Goal: Information Seeking & Learning: Learn about a topic

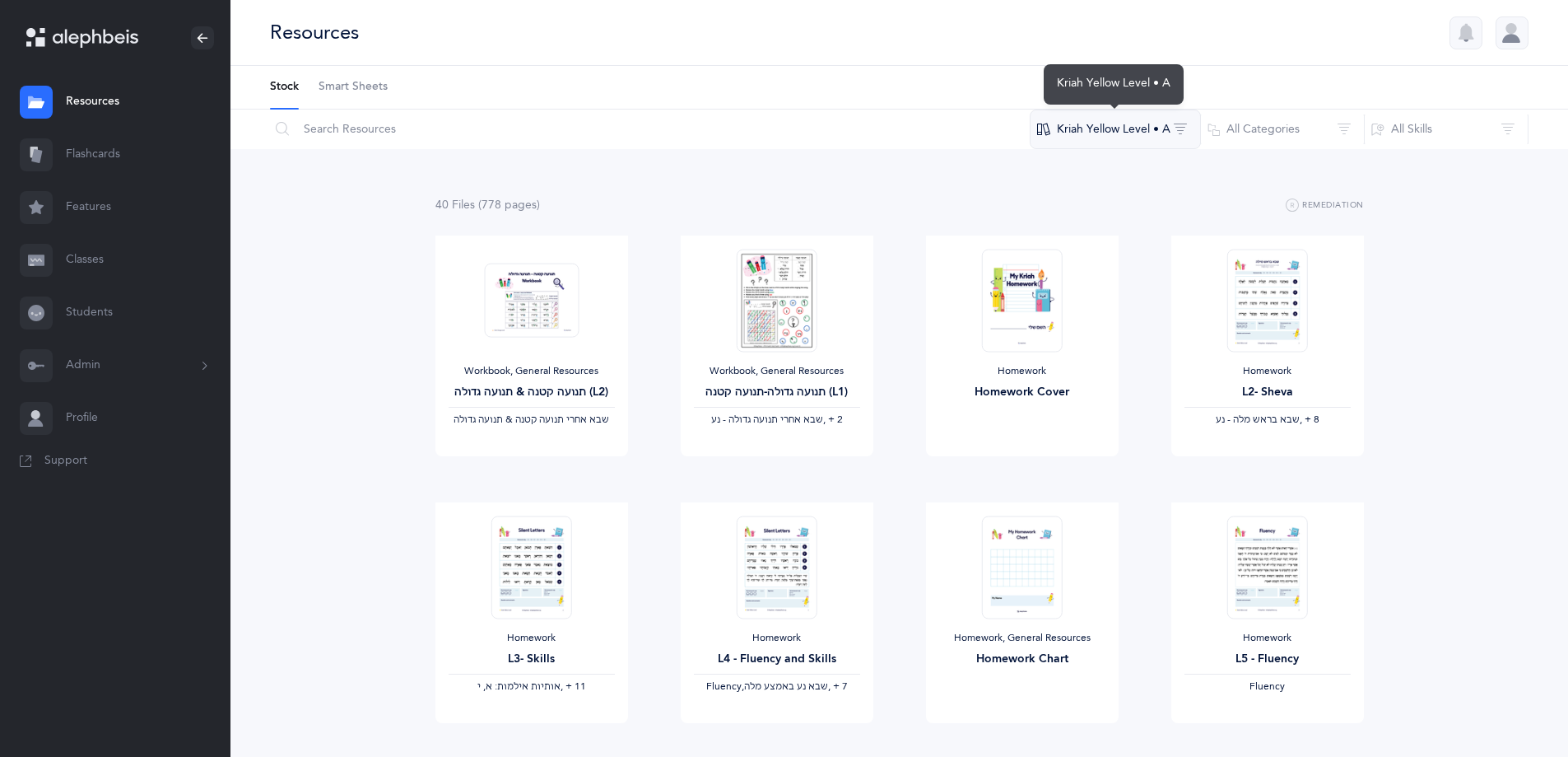
click at [1156, 114] on button "Kriah Yellow Level • A" at bounding box center [1115, 130] width 171 height 40
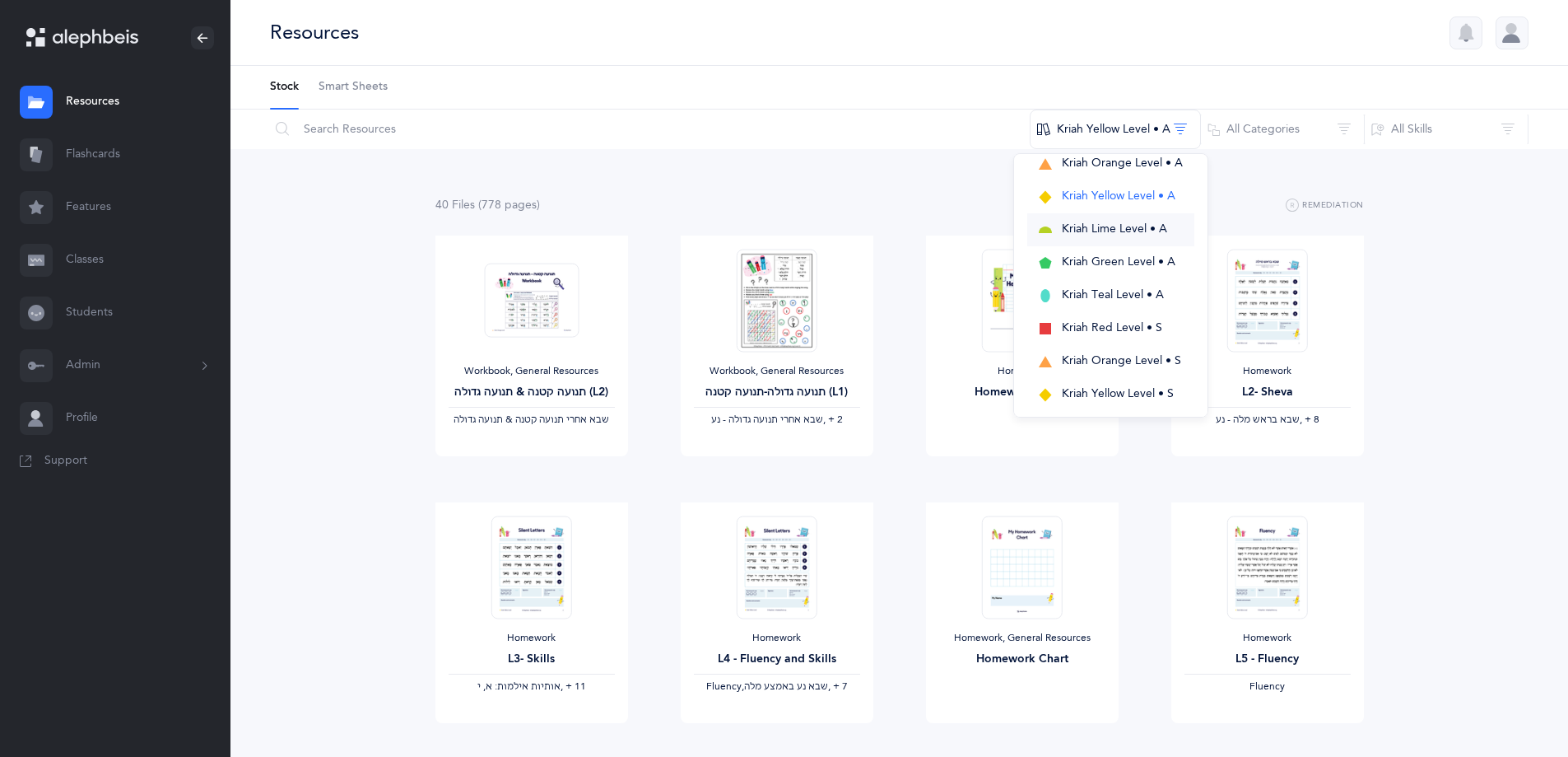
scroll to position [82, 0]
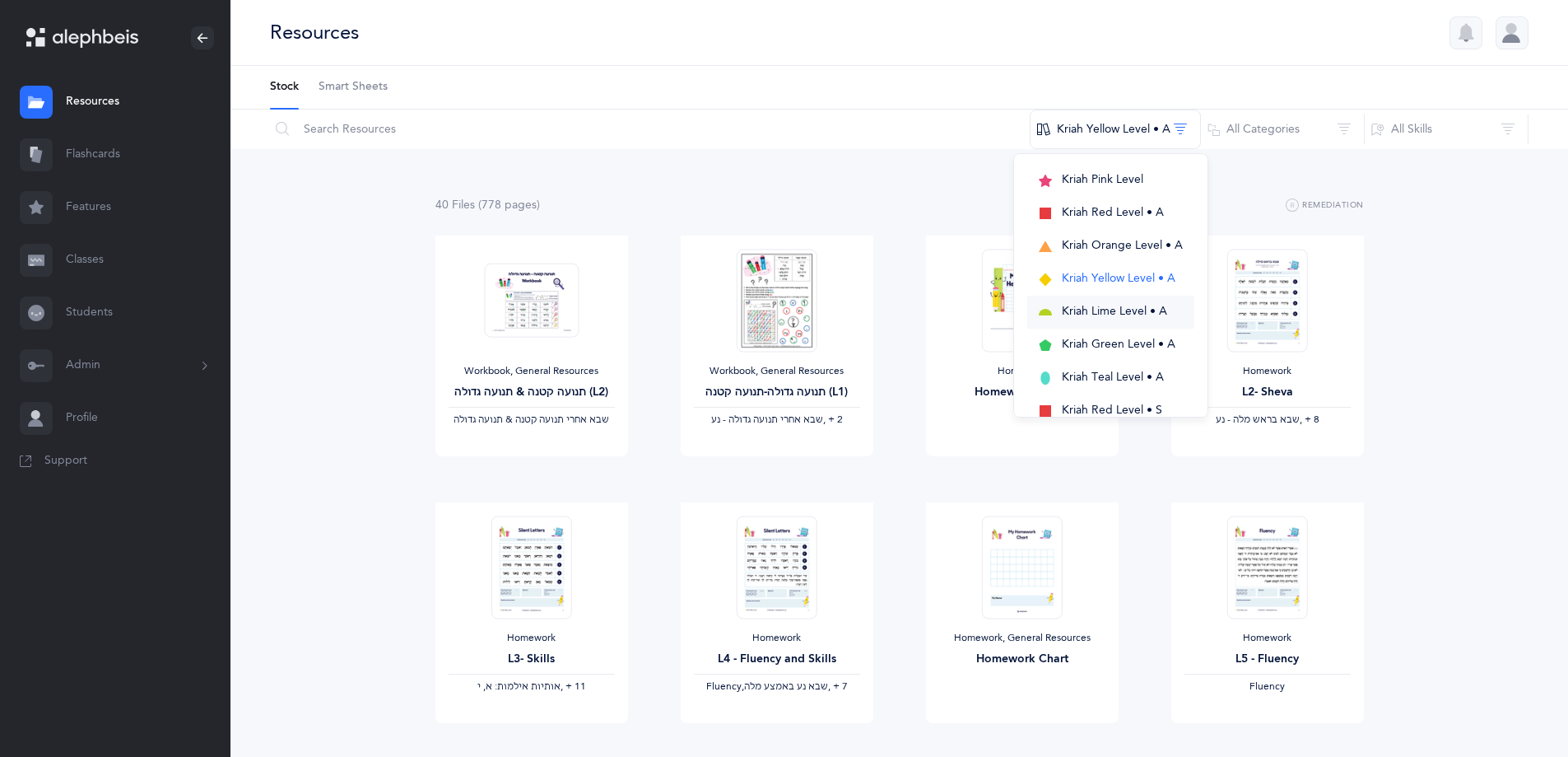
click at [1133, 305] on span "Kriah Lime Level • A" at bounding box center [1114, 312] width 105 height 13
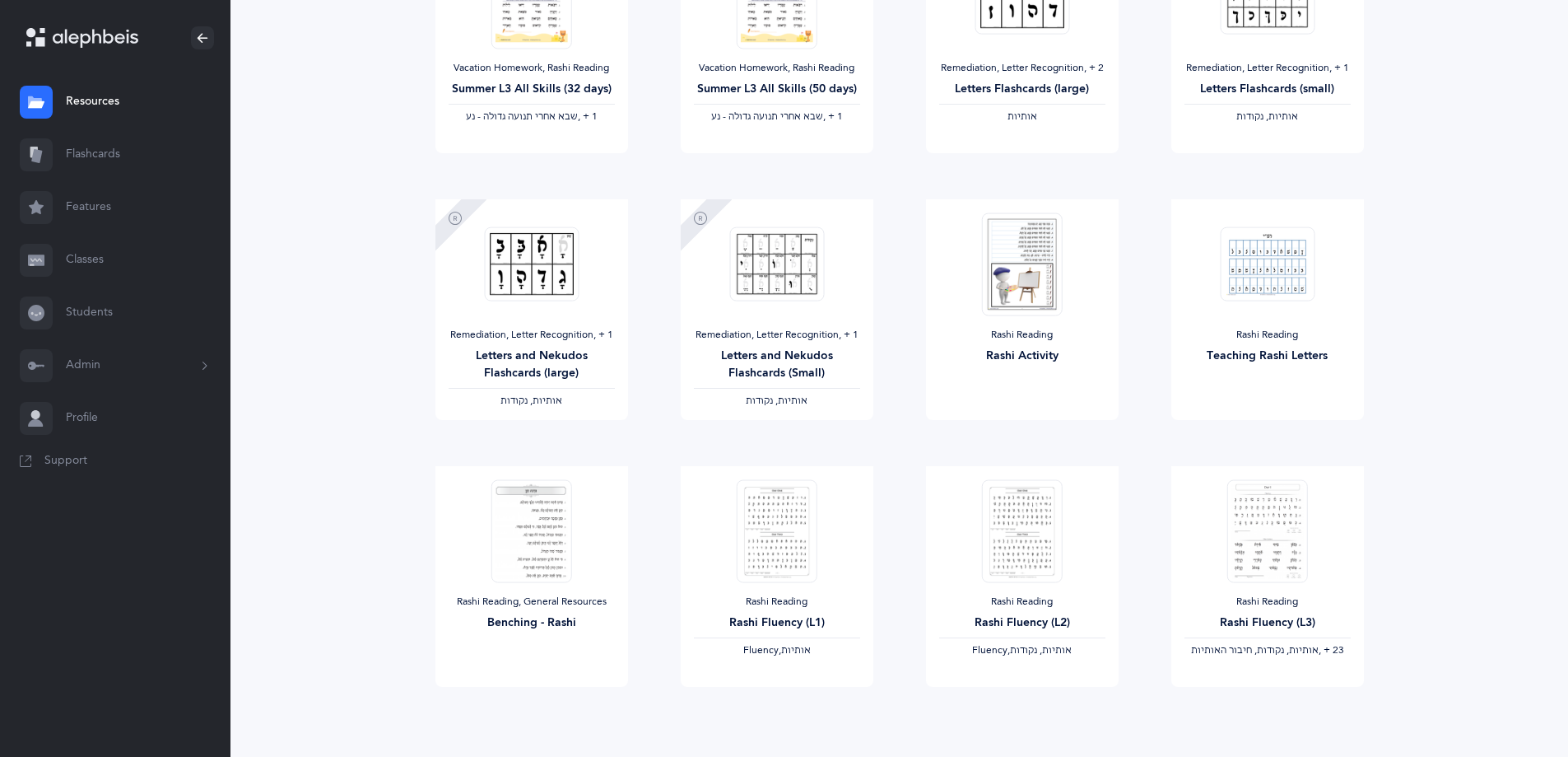
scroll to position [1153, 0]
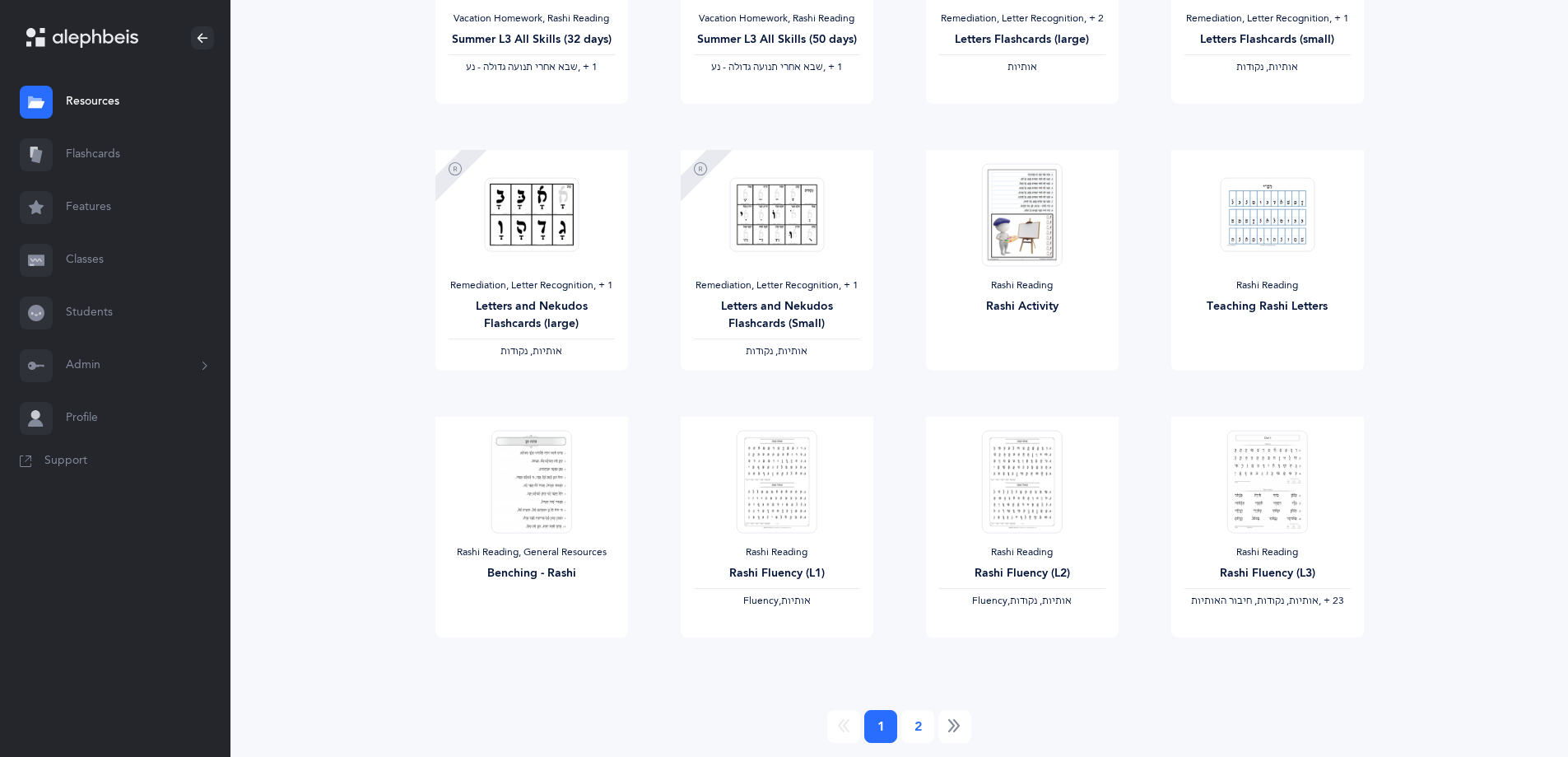
click at [909, 722] on link "2" at bounding box center [918, 726] width 33 height 33
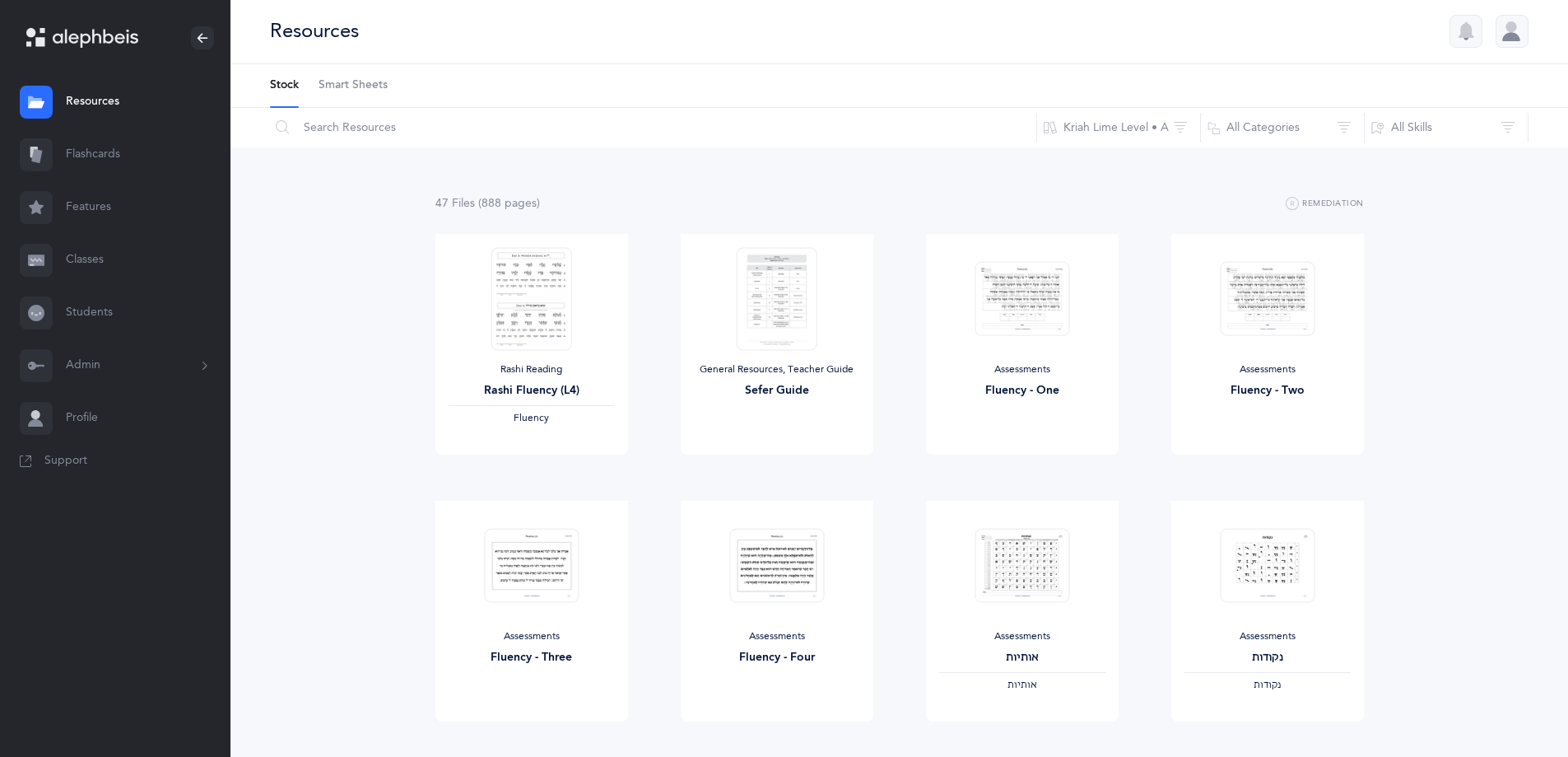
scroll to position [0, 0]
click at [1032, 329] on img at bounding box center [1022, 300] width 95 height 75
click at [1023, 472] on span "View" at bounding box center [1022, 473] width 27 height 15
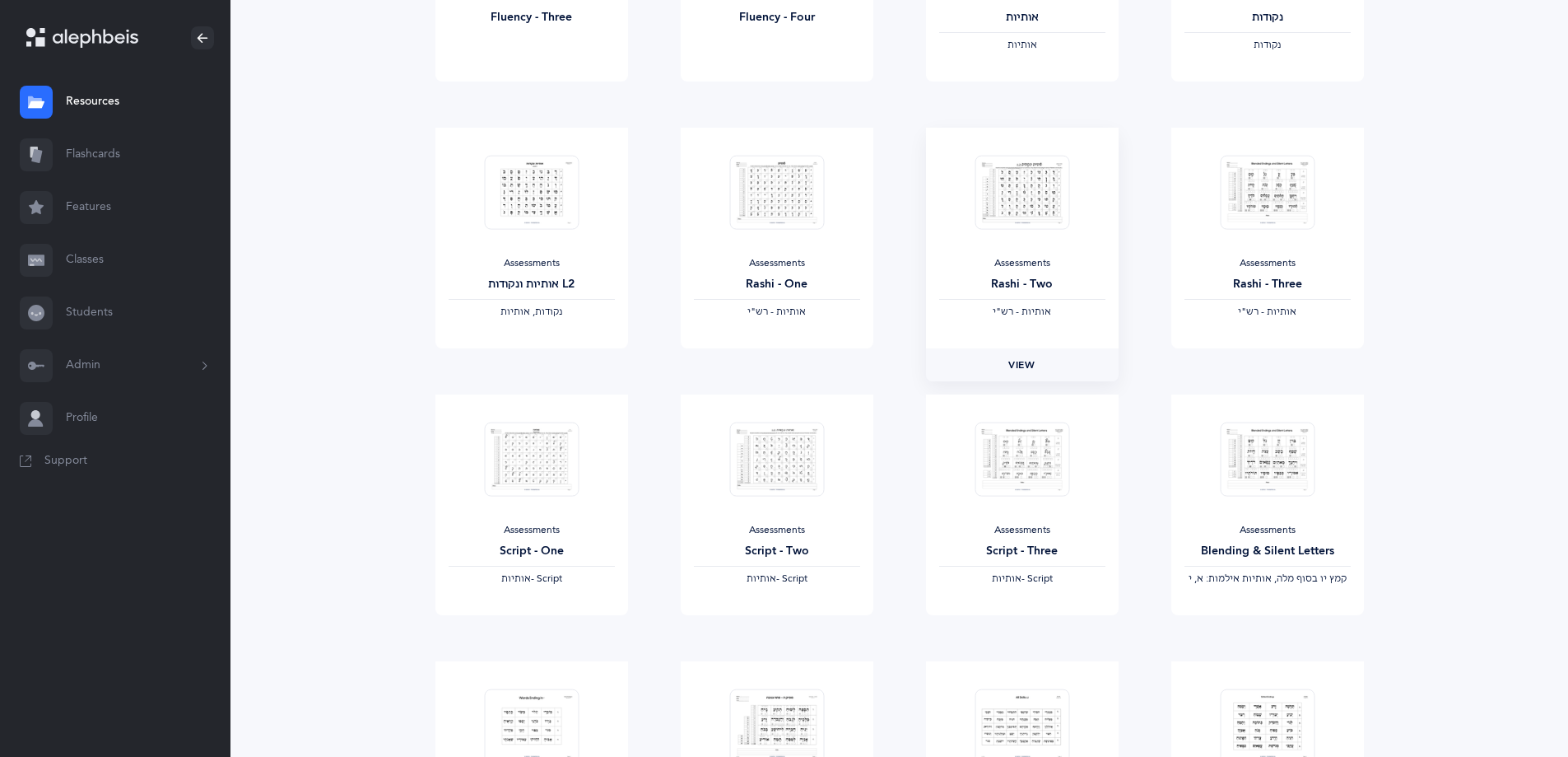
scroll to position [659, 0]
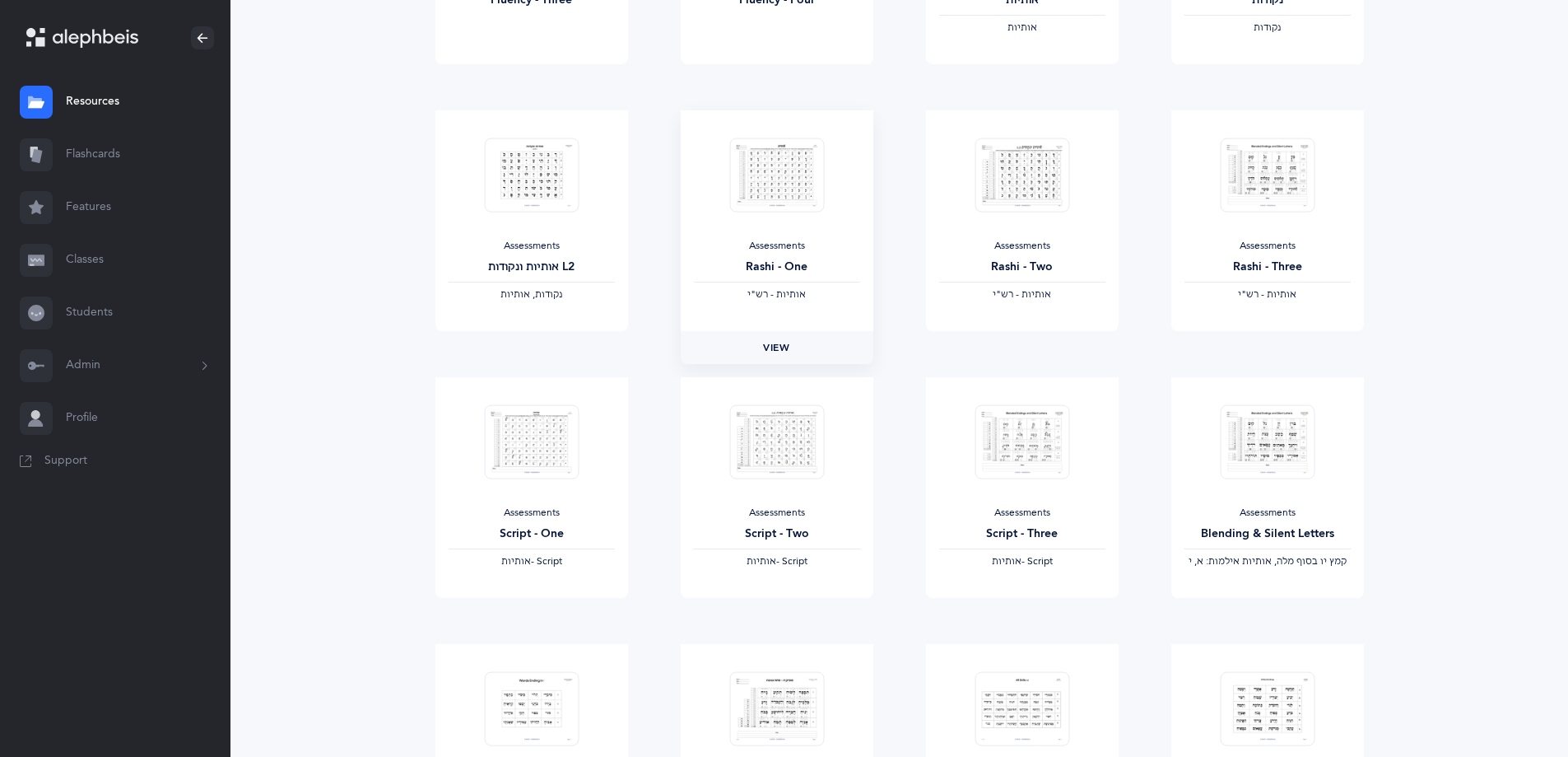
click at [782, 344] on span "View" at bounding box center [777, 347] width 27 height 15
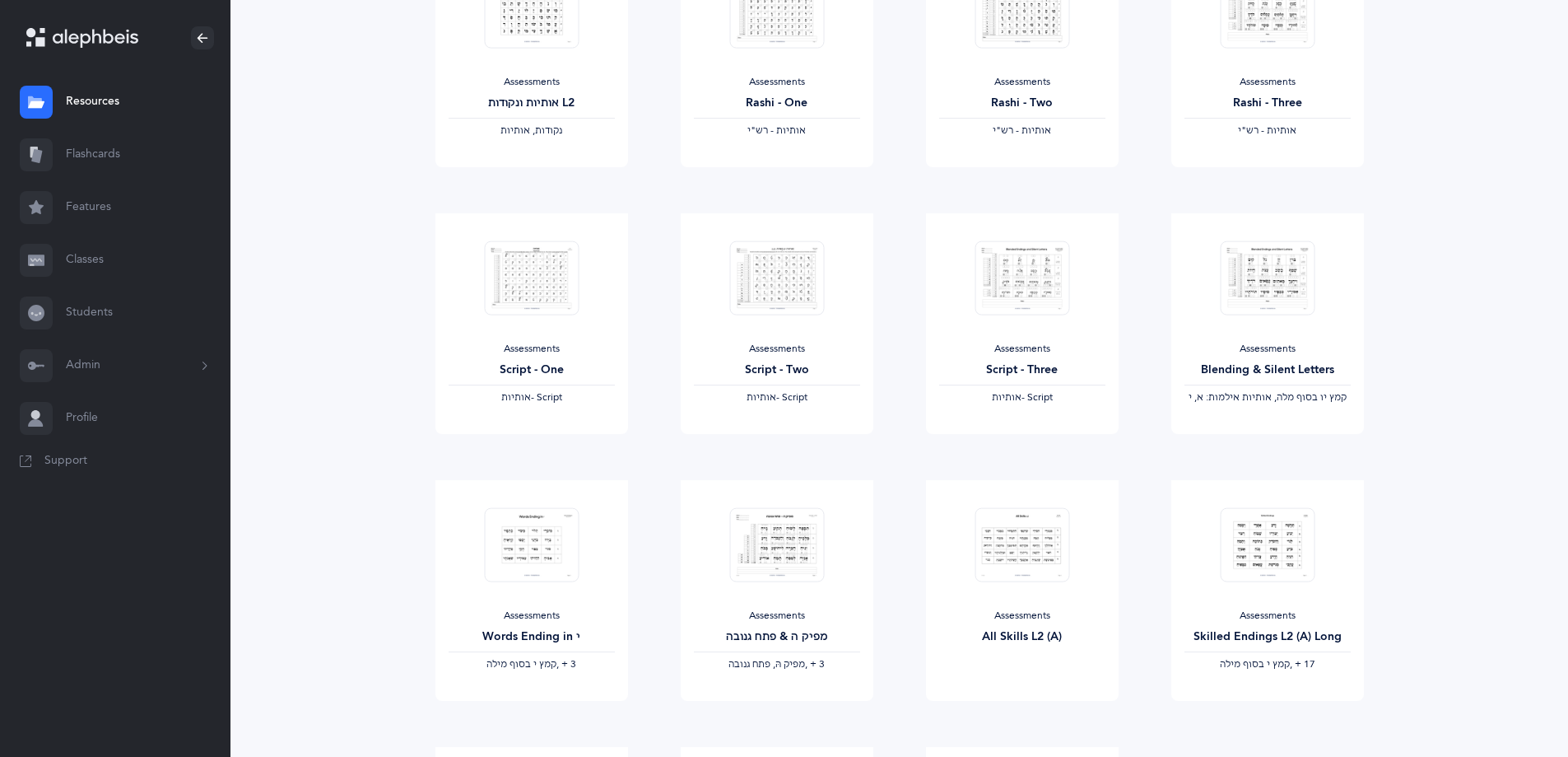
scroll to position [823, 0]
click at [532, 457] on span "View" at bounding box center [531, 450] width 27 height 15
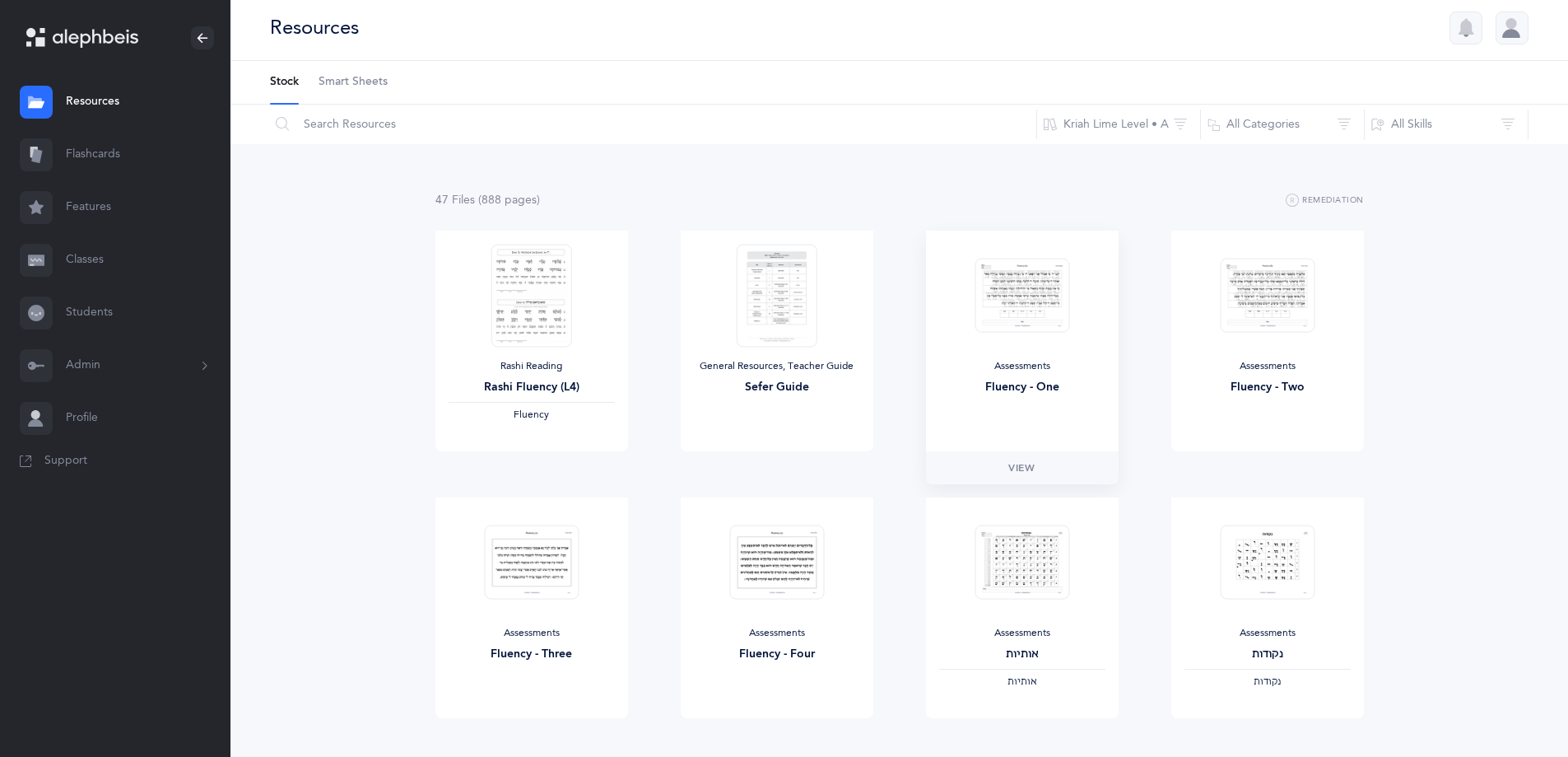
scroll to position [0, 0]
click at [331, 127] on input "text" at bounding box center [653, 130] width 767 height 40
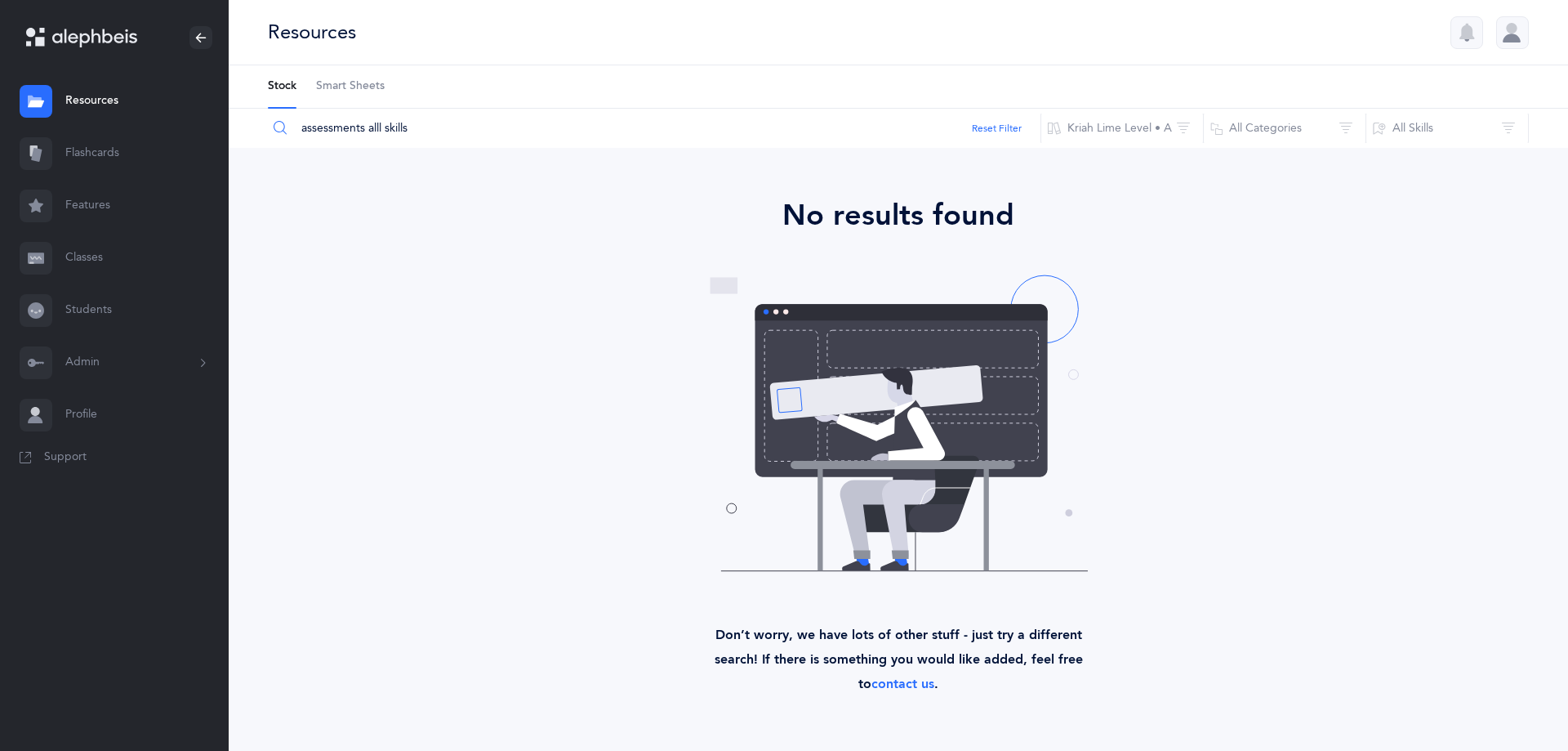
click at [379, 129] on input "assessments alll skills" at bounding box center [654, 129] width 774 height 40
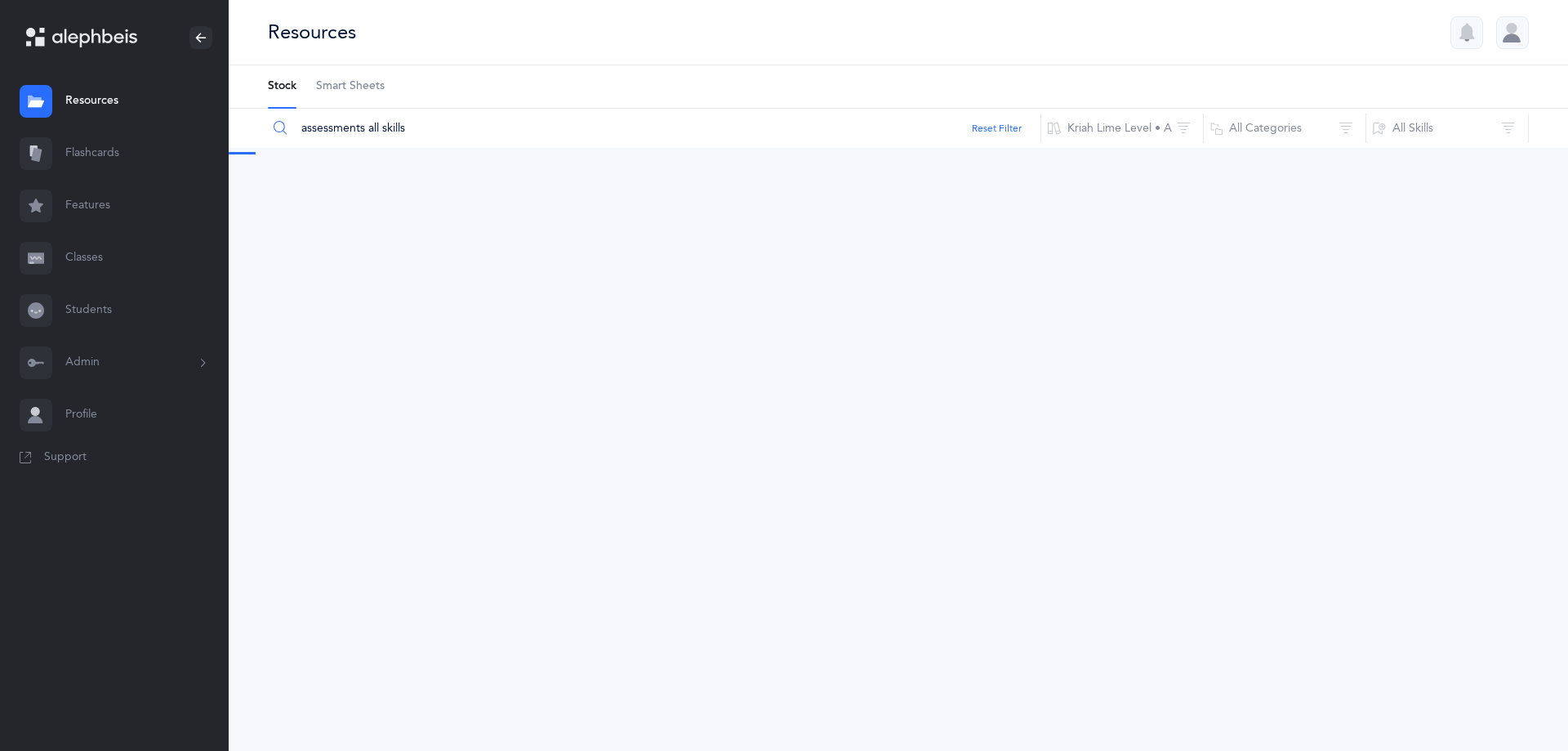
click at [405, 138] on input "assessments all skills" at bounding box center [654, 129] width 774 height 40
click at [574, 477] on link "View" at bounding box center [533, 469] width 191 height 33
click at [406, 134] on input "assessments all skills" at bounding box center [654, 129] width 774 height 40
type input "a"
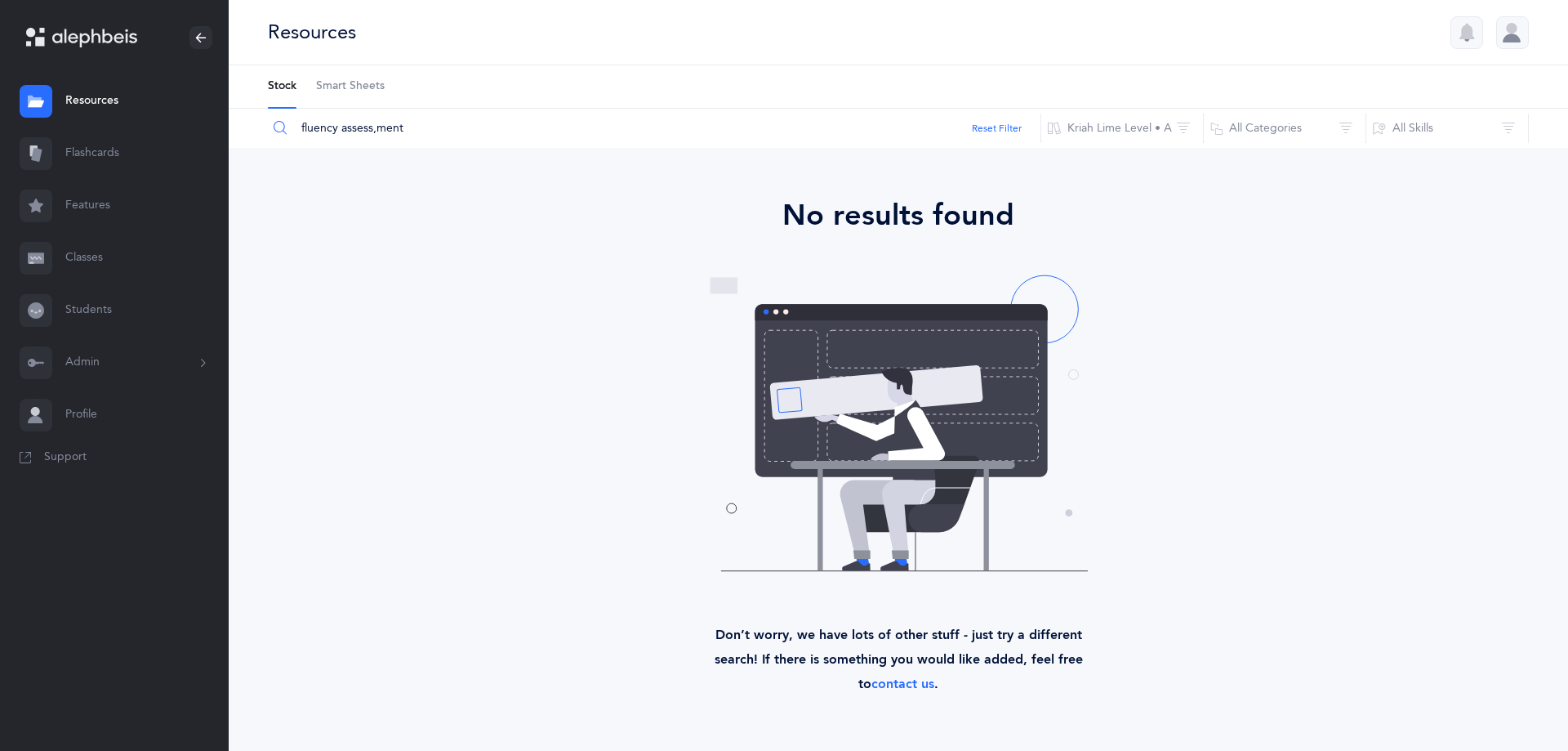
click at [415, 134] on input "fluency assess,ment" at bounding box center [654, 129] width 774 height 40
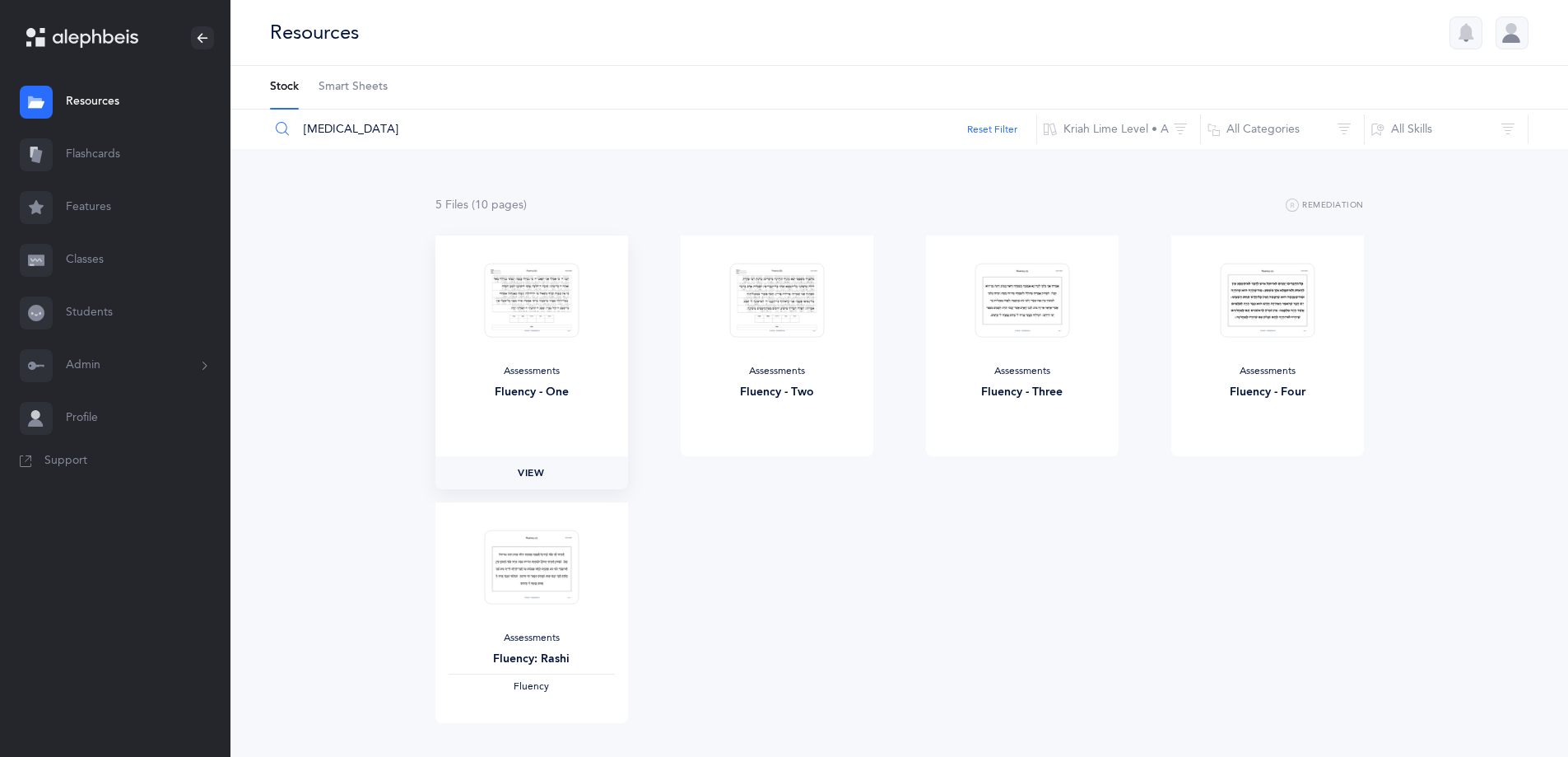
click at [536, 476] on span "View" at bounding box center [531, 473] width 27 height 15
click at [344, 130] on input "[MEDICAL_DATA]" at bounding box center [653, 130] width 767 height 40
click at [431, 123] on input "[MEDICAL_DATA]" at bounding box center [653, 130] width 767 height 40
type input "f"
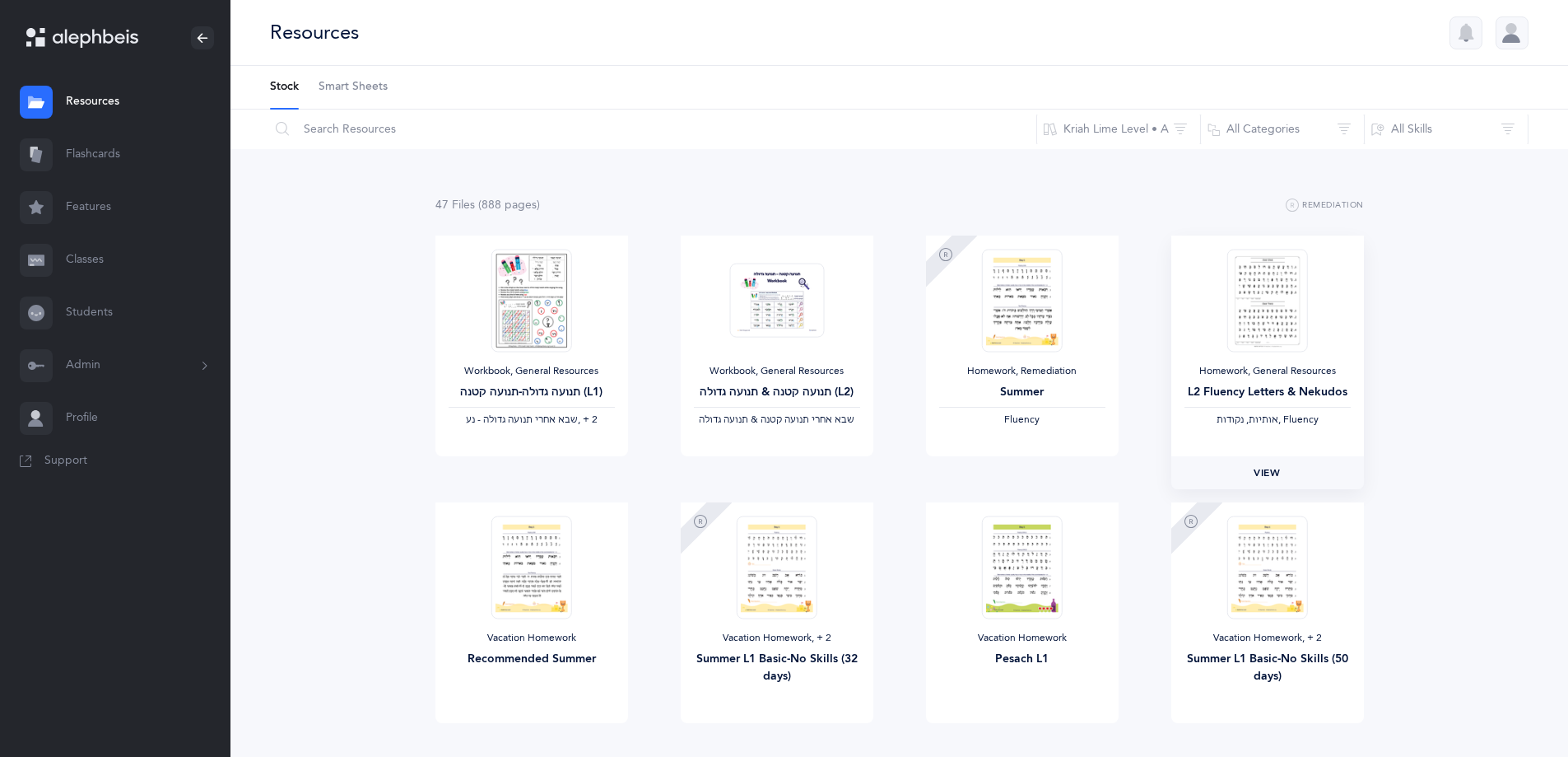
click at [1262, 476] on span "View" at bounding box center [1267, 473] width 27 height 15
click at [1139, 134] on button "Kriah Lime Level • A" at bounding box center [1118, 130] width 164 height 40
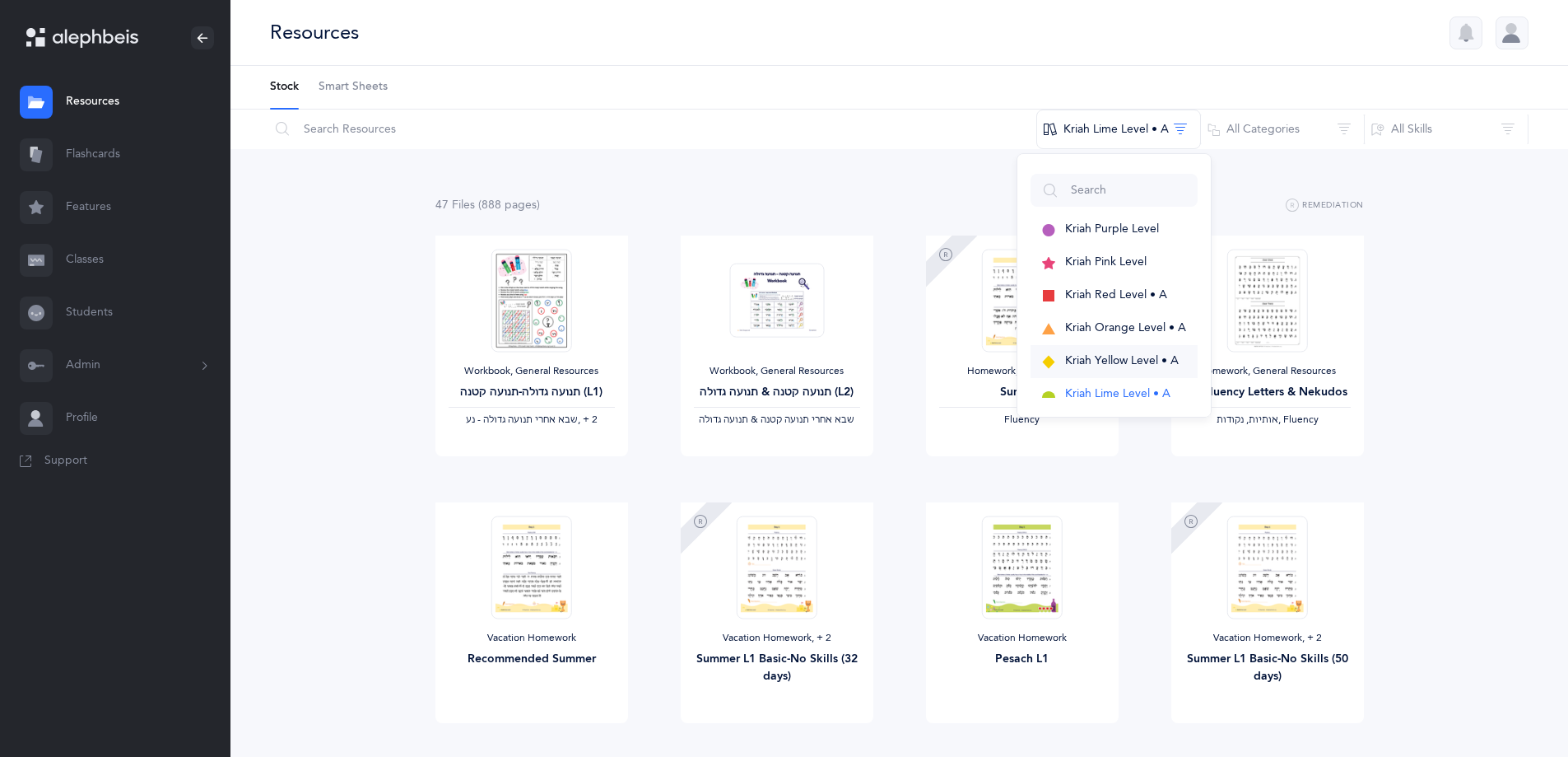
click at [1105, 359] on span "Kriah Yellow Level • A" at bounding box center [1121, 361] width 114 height 13
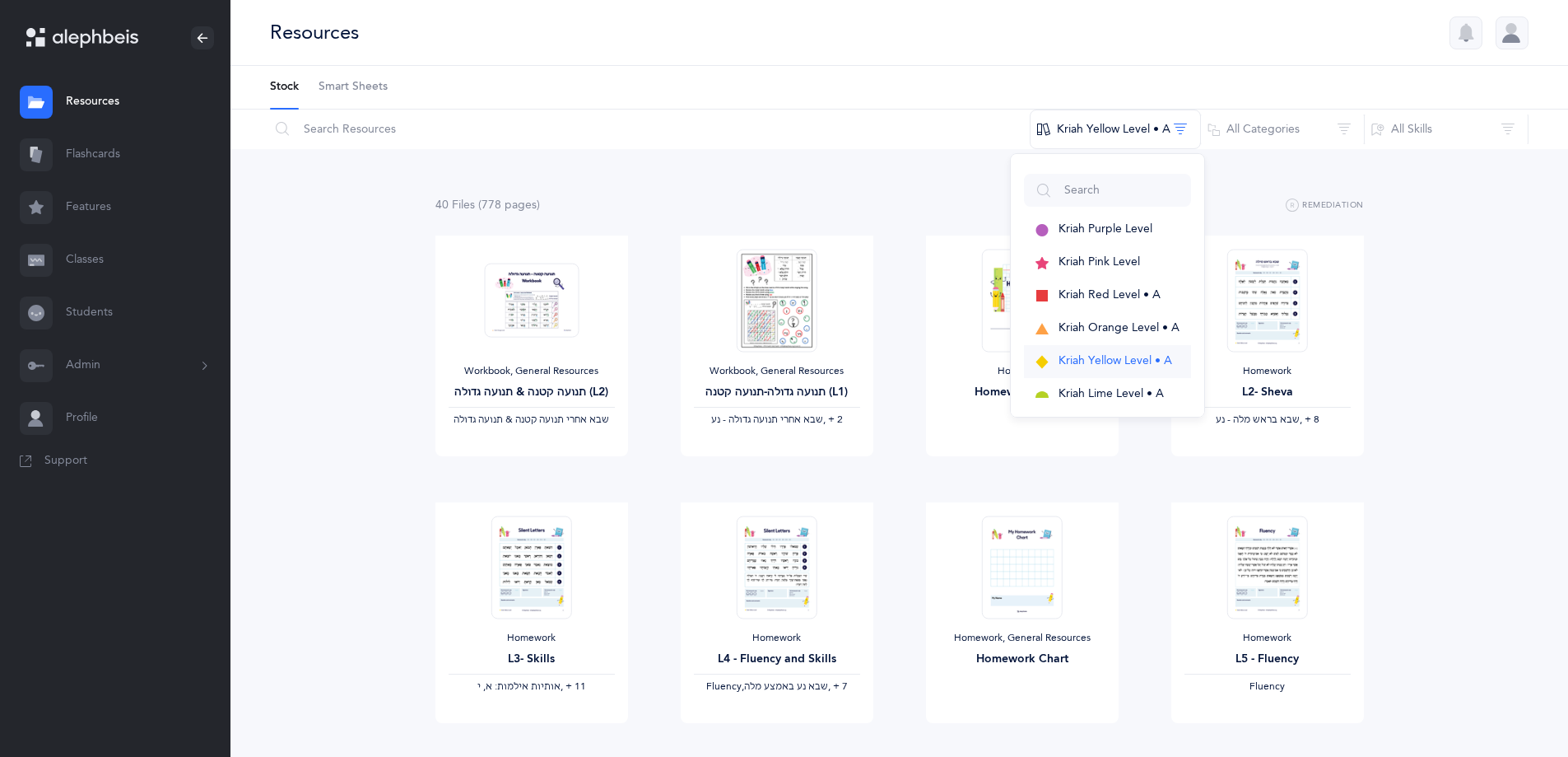
click at [1058, 360] on span "Kriah Yellow Level • A" at bounding box center [1115, 361] width 114 height 13
click at [1060, 362] on span "Kriah Yellow Level • A" at bounding box center [1115, 361] width 114 height 13
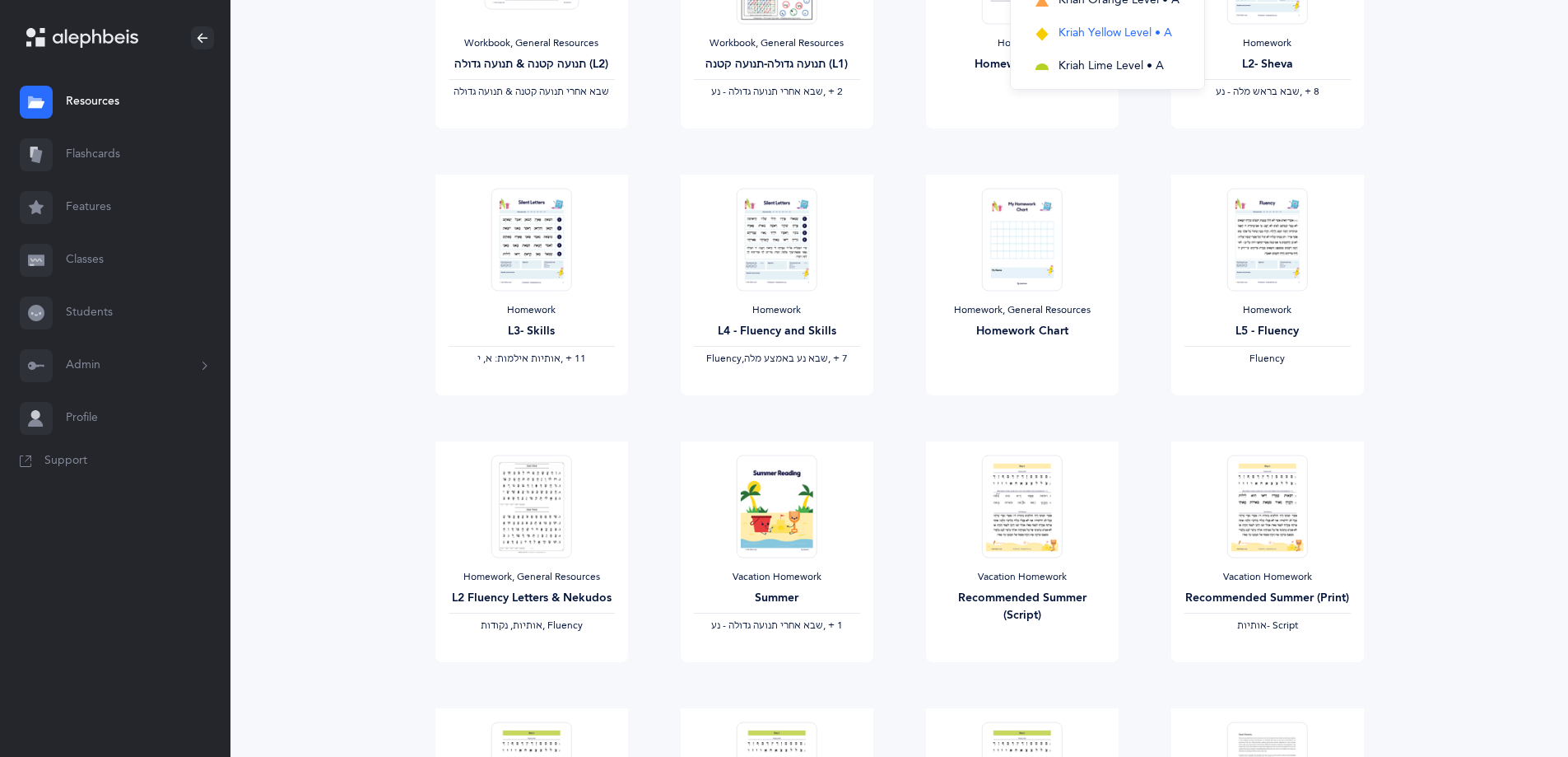
scroll to position [329, 0]
click at [556, 678] on link "View" at bounding box center [532, 677] width 193 height 33
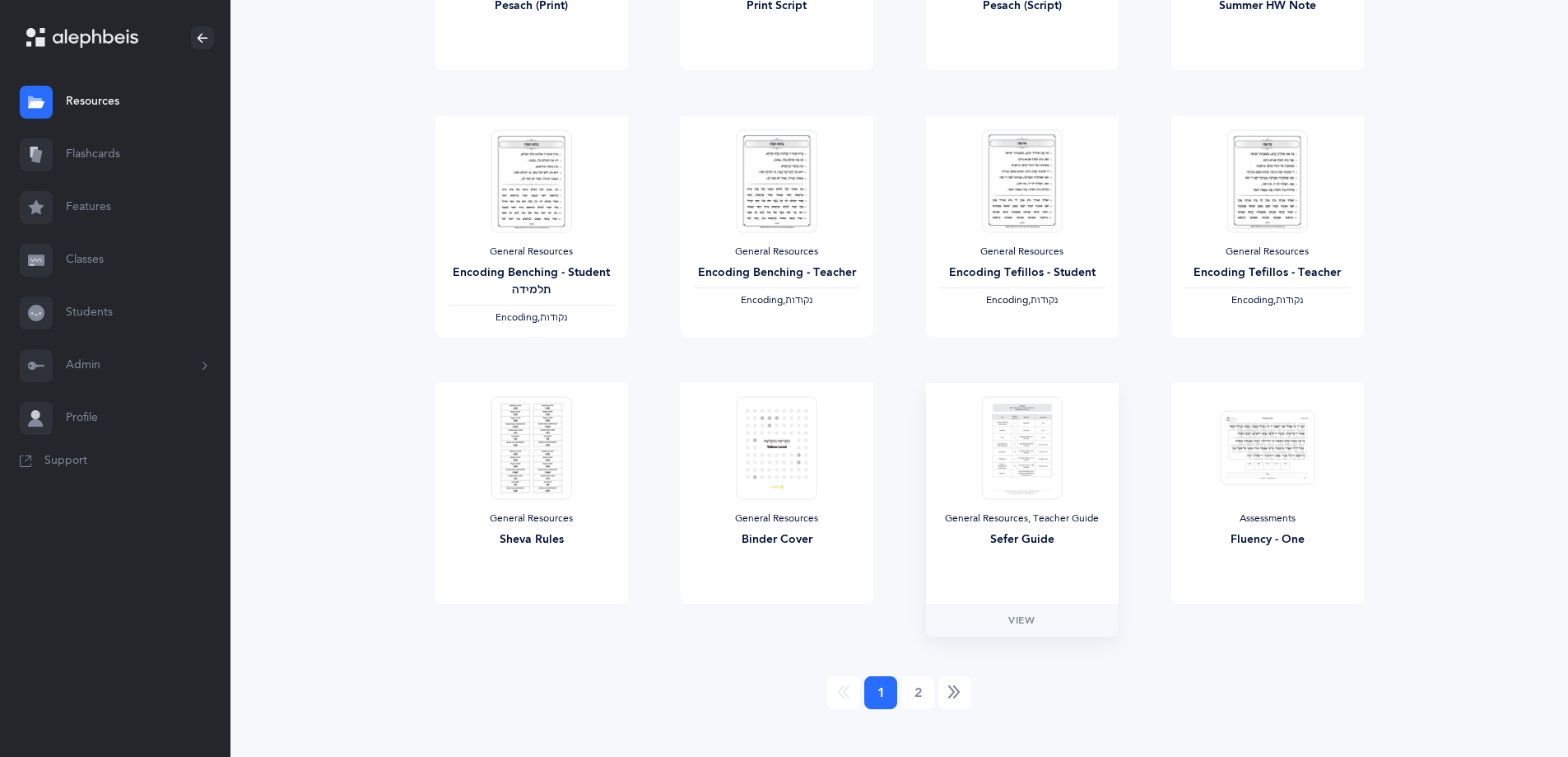
scroll to position [1205, 0]
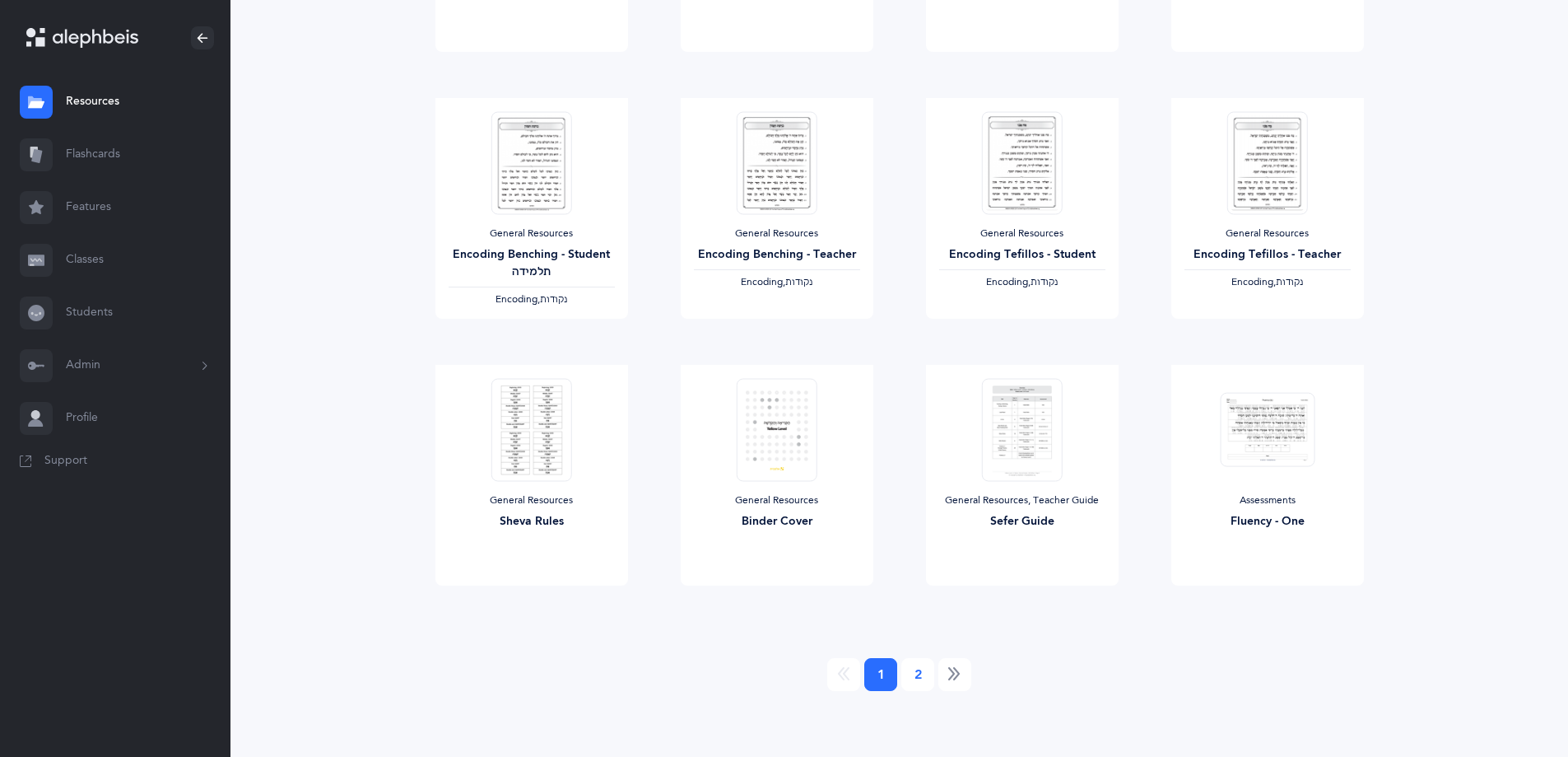
click at [918, 671] on link "2" at bounding box center [918, 675] width 33 height 33
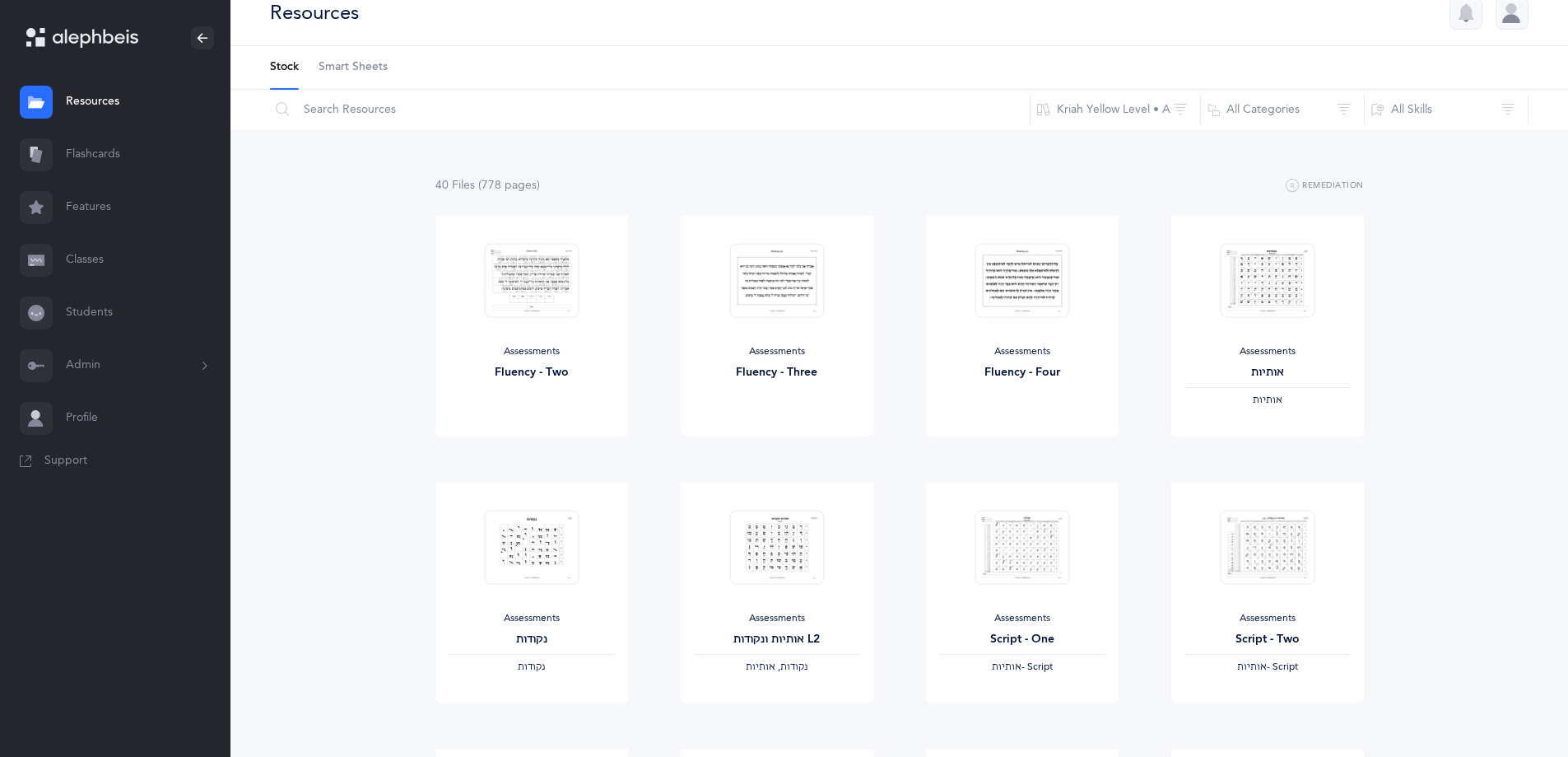
scroll to position [0, 0]
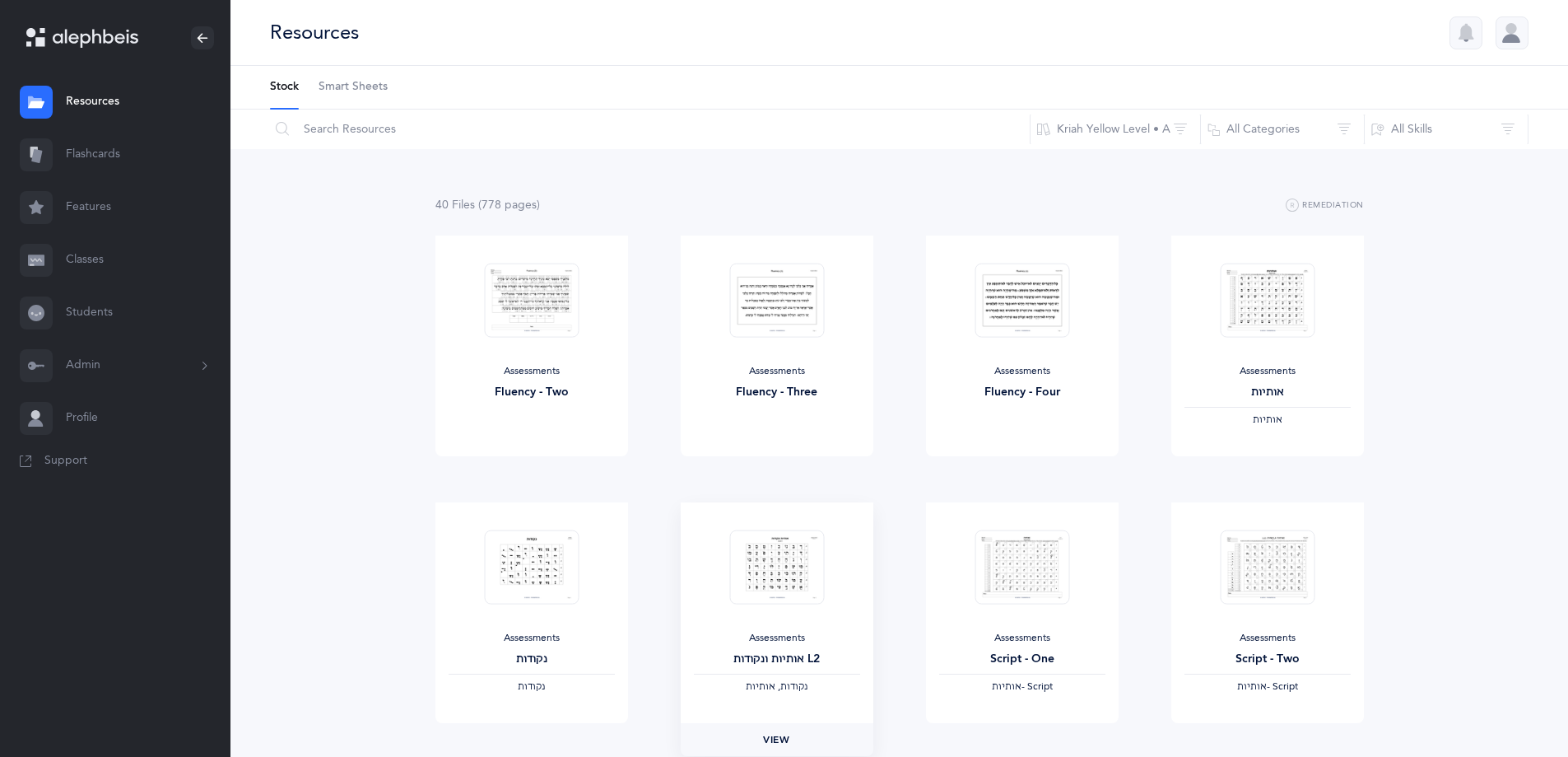
click at [786, 732] on span "View" at bounding box center [777, 740] width 27 height 15
